Goal: Task Accomplishment & Management: Use online tool/utility

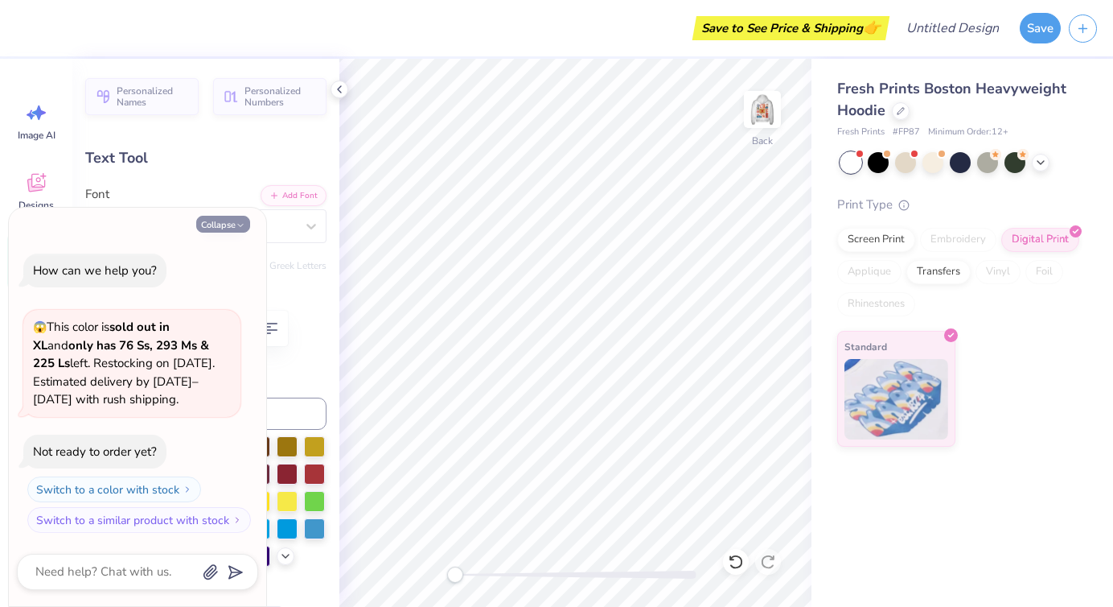
click at [210, 224] on button "Collapse" at bounding box center [223, 224] width 54 height 17
type textarea "x"
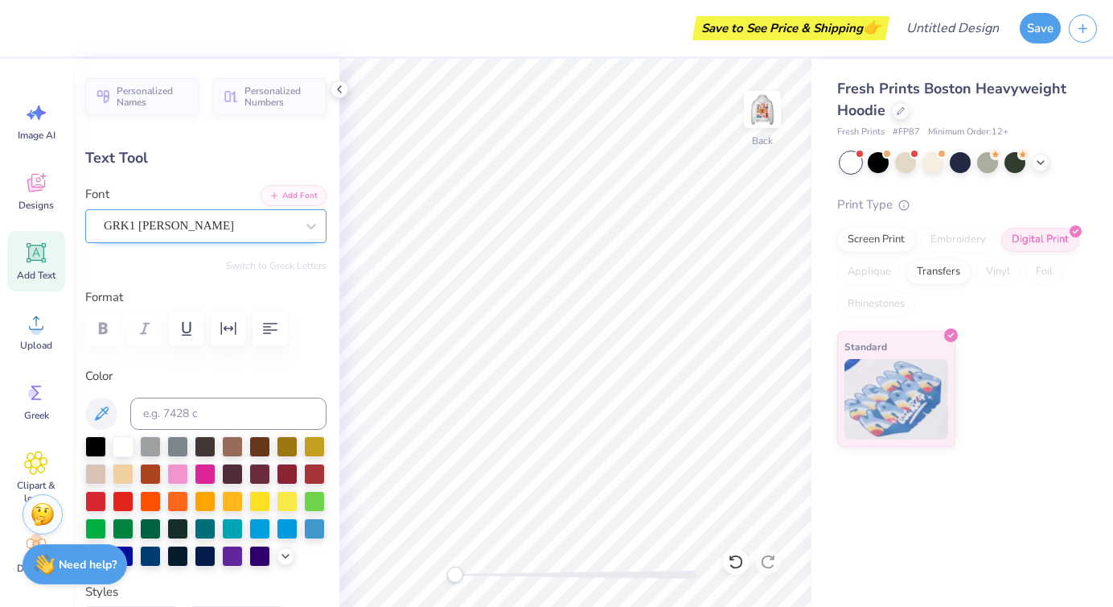
click at [160, 227] on div "GRK1 [PERSON_NAME]" at bounding box center [199, 225] width 195 height 25
click at [242, 97] on button "Personalized Numbers" at bounding box center [269, 94] width 113 height 37
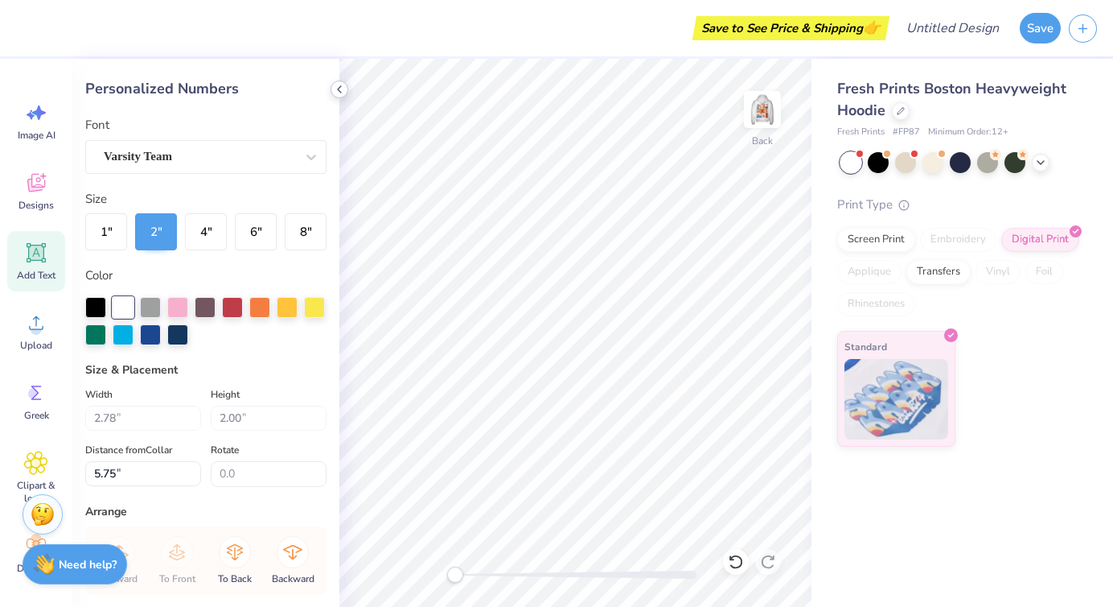
click at [344, 89] on icon at bounding box center [339, 89] width 13 height 13
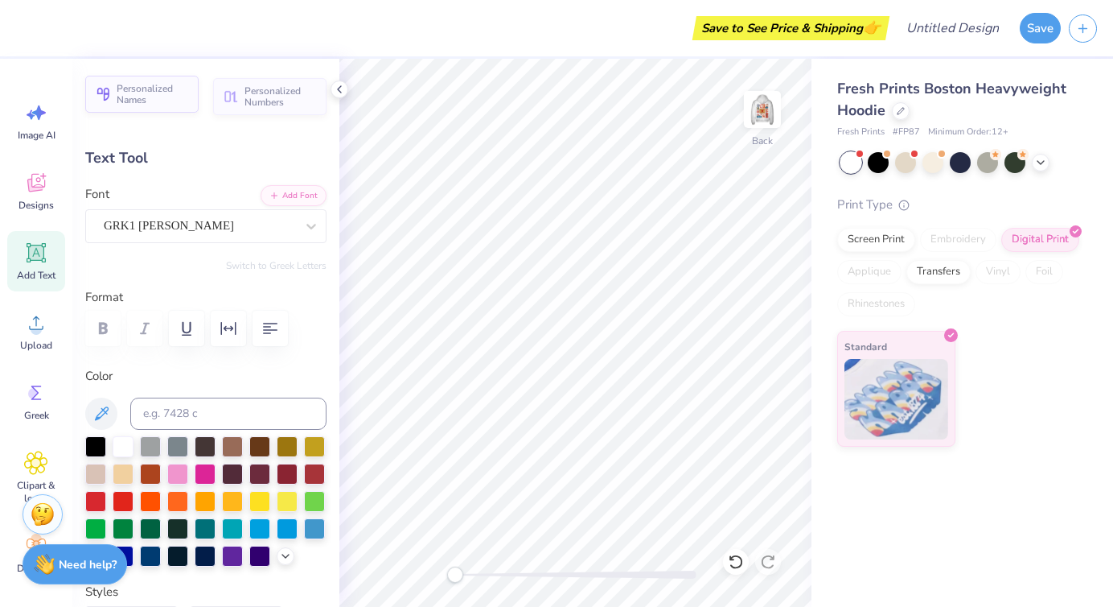
click at [143, 105] on span "Personalized Names" at bounding box center [153, 94] width 72 height 23
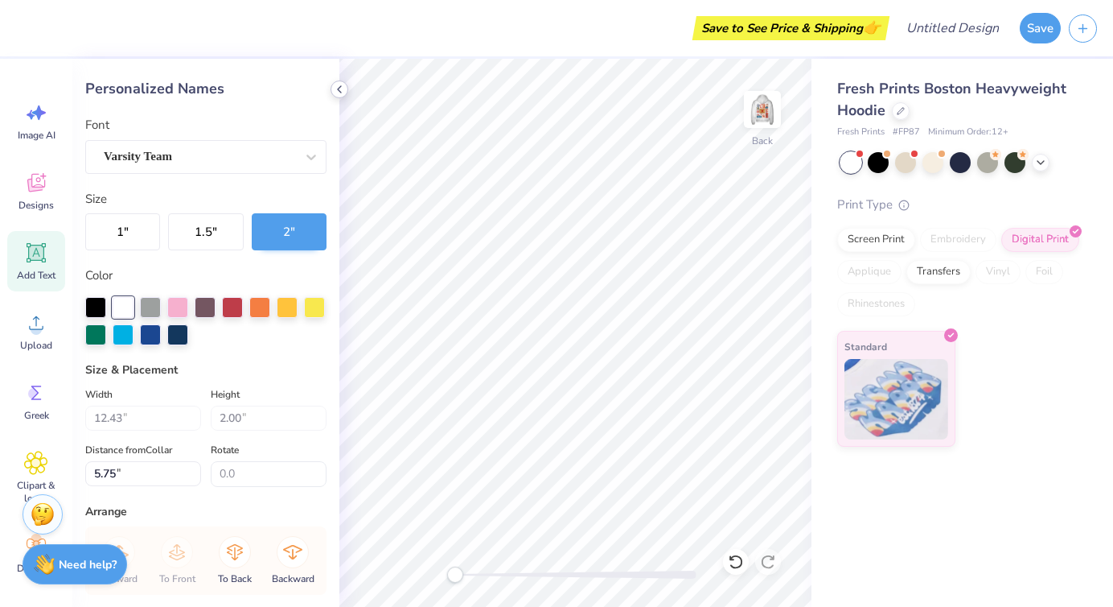
click at [339, 92] on icon at bounding box center [339, 89] width 13 height 13
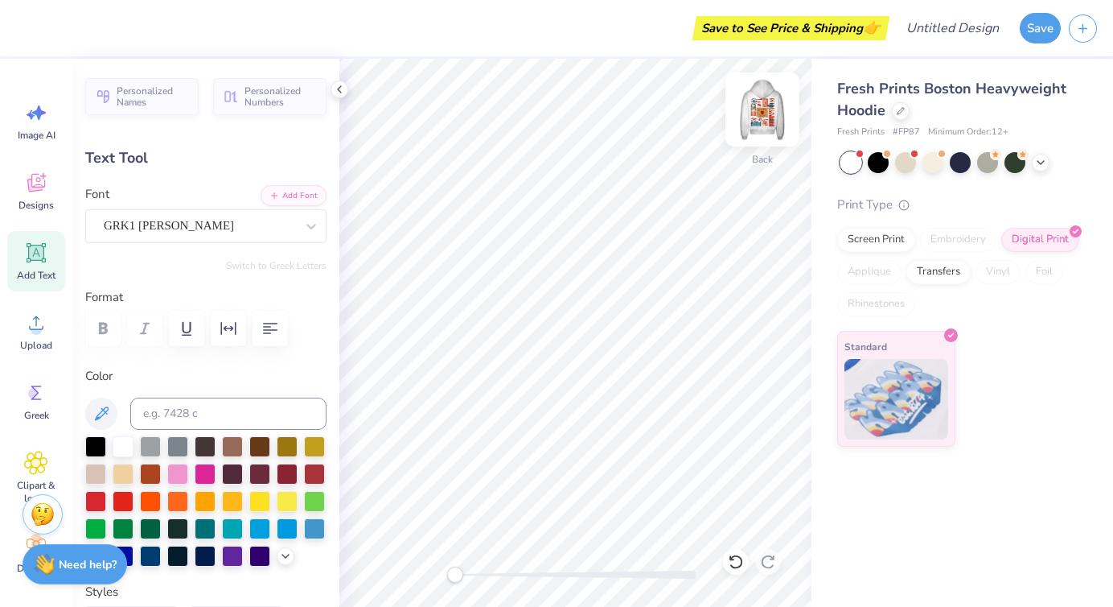
click at [743, 119] on img at bounding box center [762, 109] width 64 height 64
drag, startPoint x: 743, startPoint y: 119, endPoint x: 763, endPoint y: 121, distance: 20.2
click at [763, 121] on img at bounding box center [762, 109] width 64 height 64
click at [770, 105] on img at bounding box center [762, 109] width 64 height 64
type textarea "PHI SIGMA RHO"
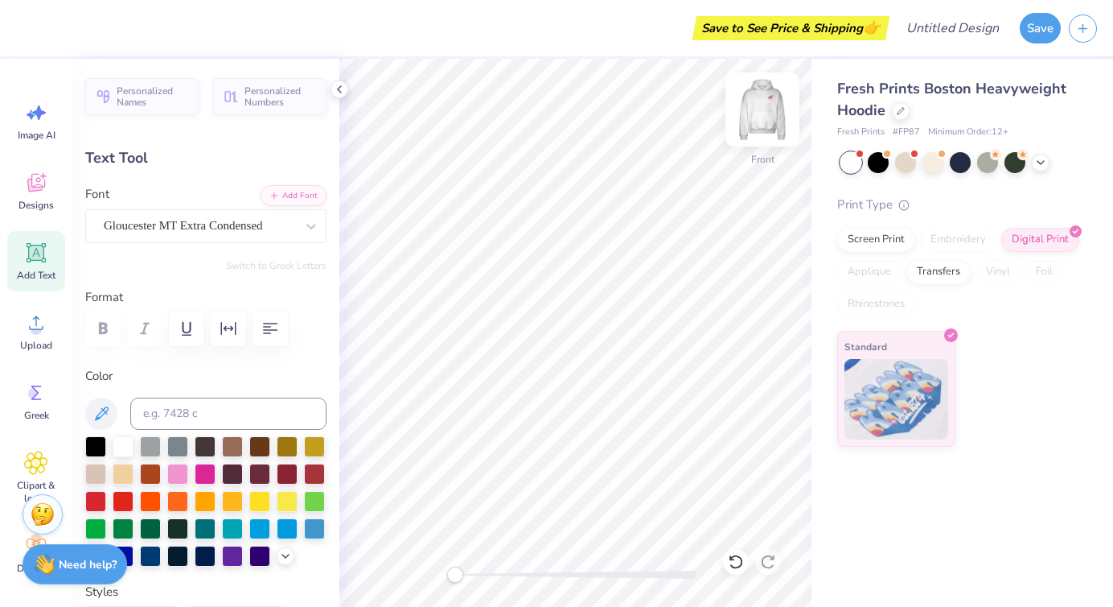
scroll to position [0, 4]
